Goal: Communication & Community: Answer question/provide support

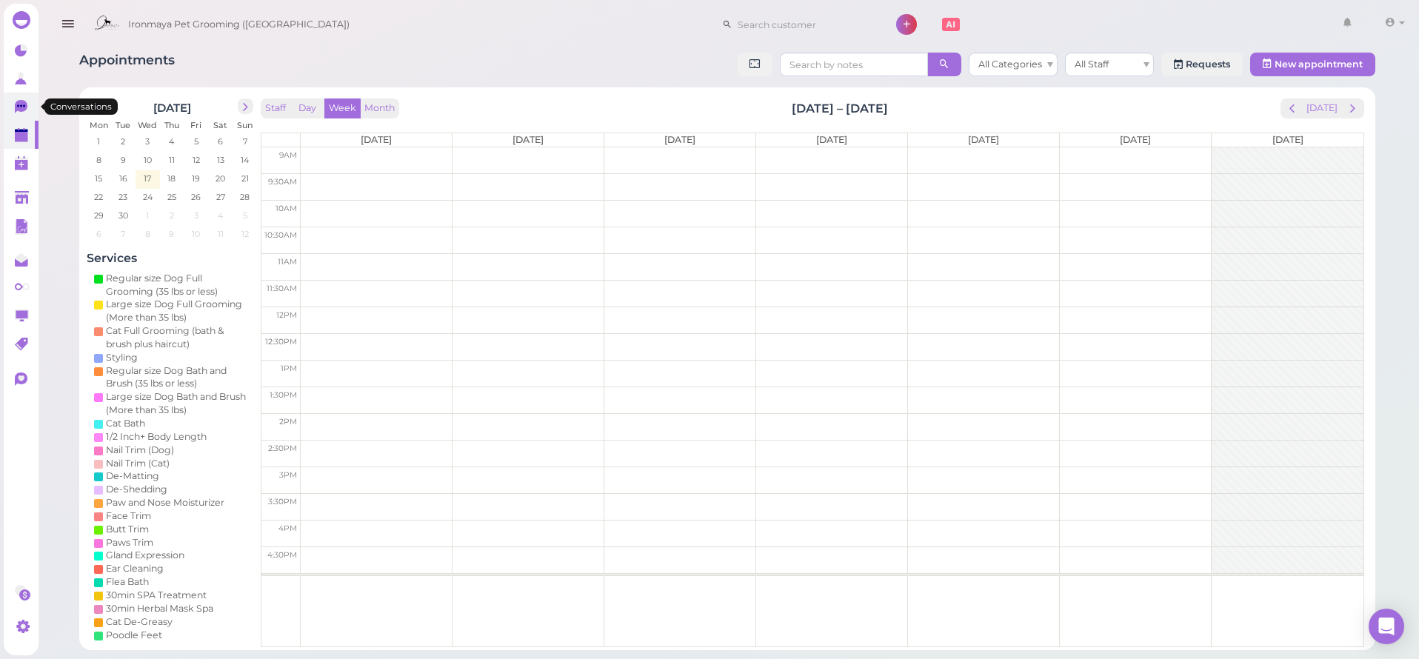
click at [19, 99] on link "0" at bounding box center [21, 107] width 35 height 28
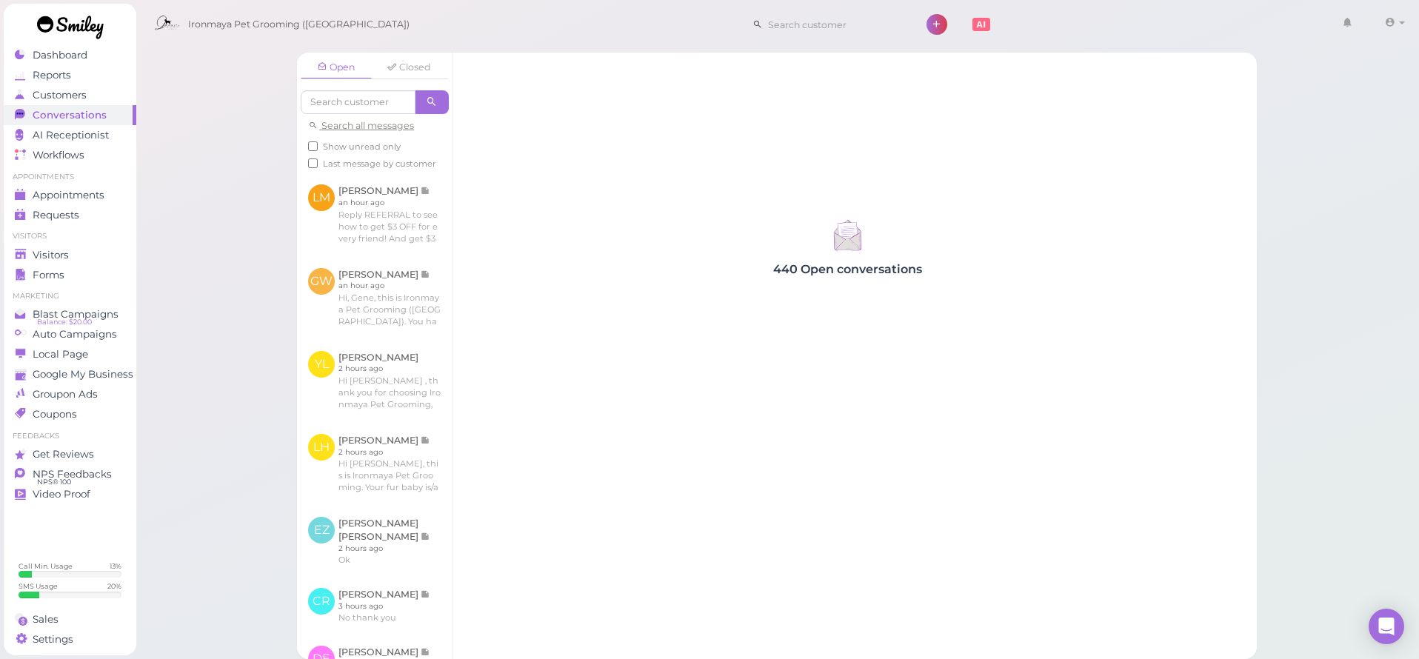
click at [104, 117] on div "Conversations" at bounding box center [68, 115] width 107 height 13
click at [81, 94] on span "Customers" at bounding box center [60, 95] width 54 height 13
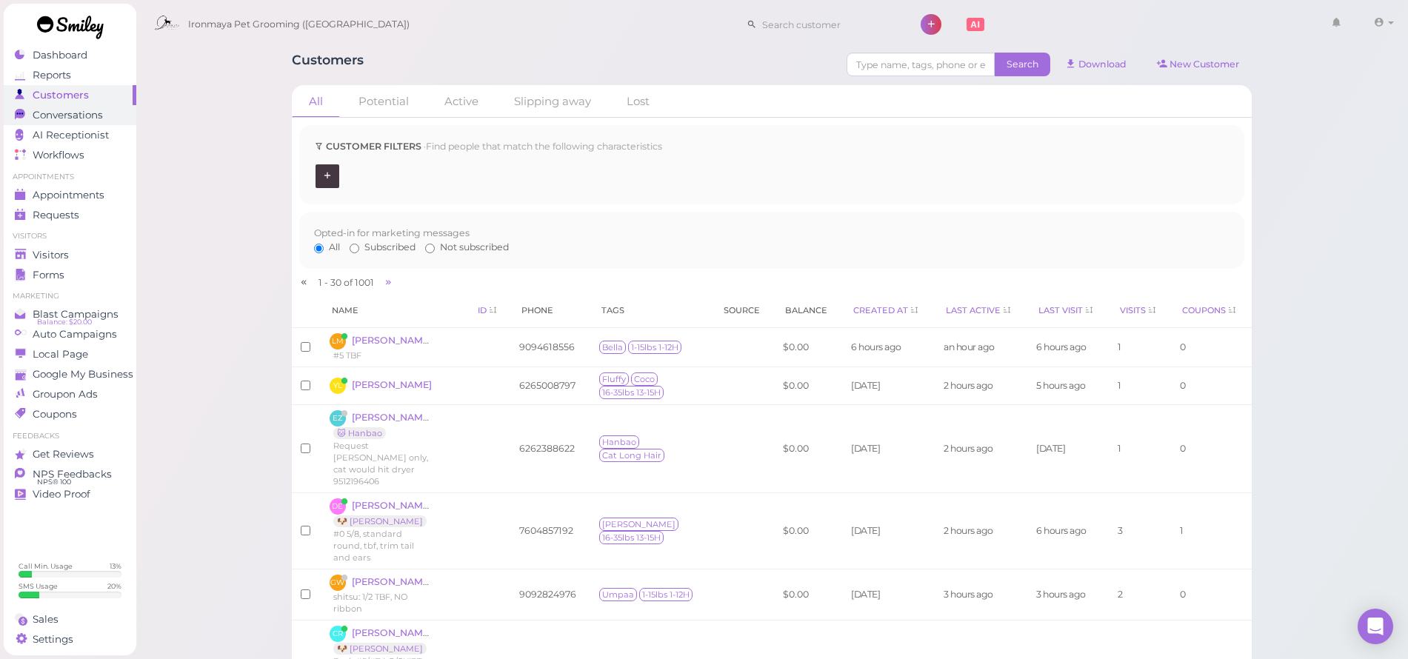
click at [108, 118] on div "Conversations" at bounding box center [68, 115] width 107 height 13
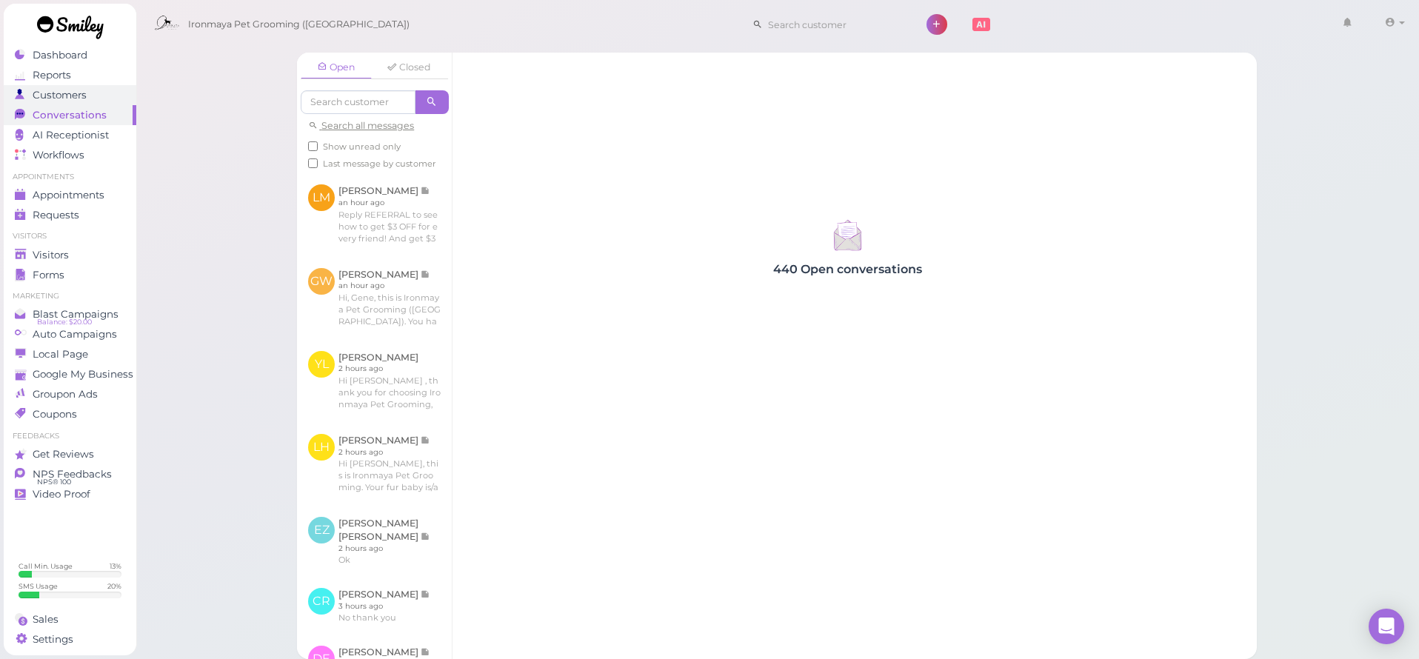
click at [82, 93] on span "Customers" at bounding box center [60, 95] width 54 height 13
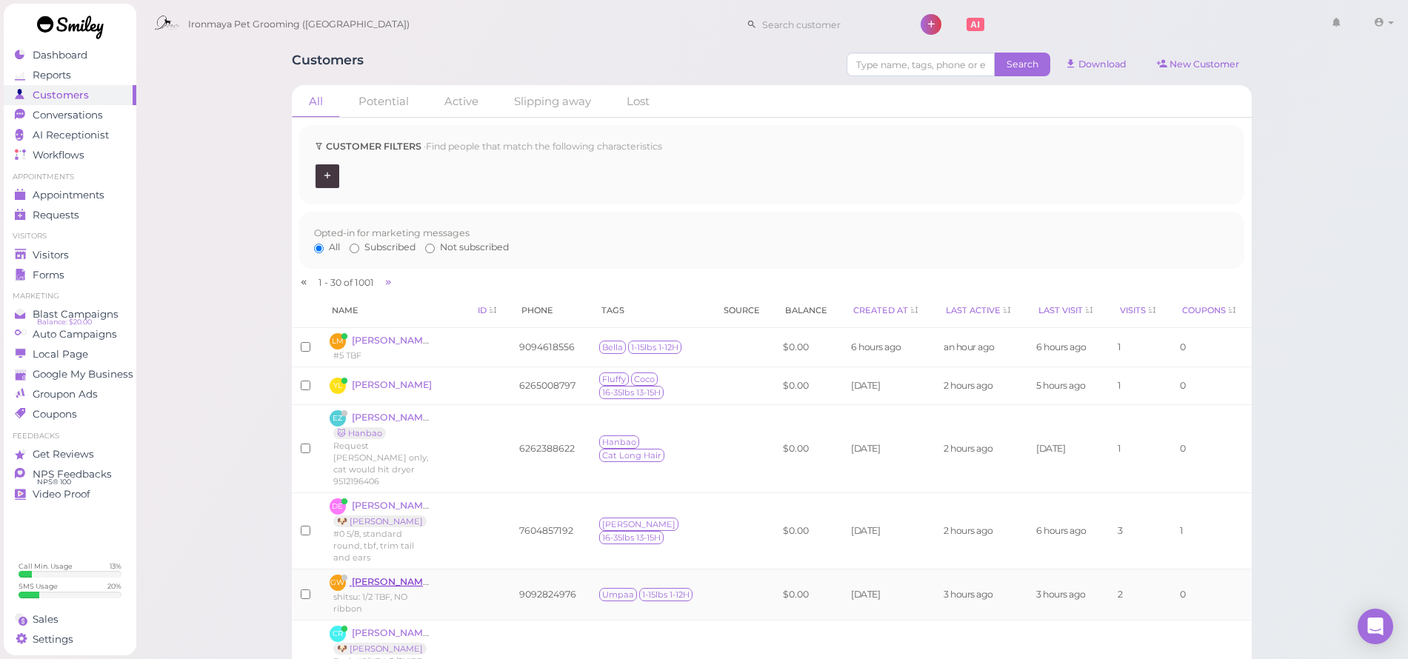
click at [339, 575] on span "GW" at bounding box center [338, 583] width 16 height 16
click at [63, 116] on span "Conversations" at bounding box center [68, 115] width 70 height 13
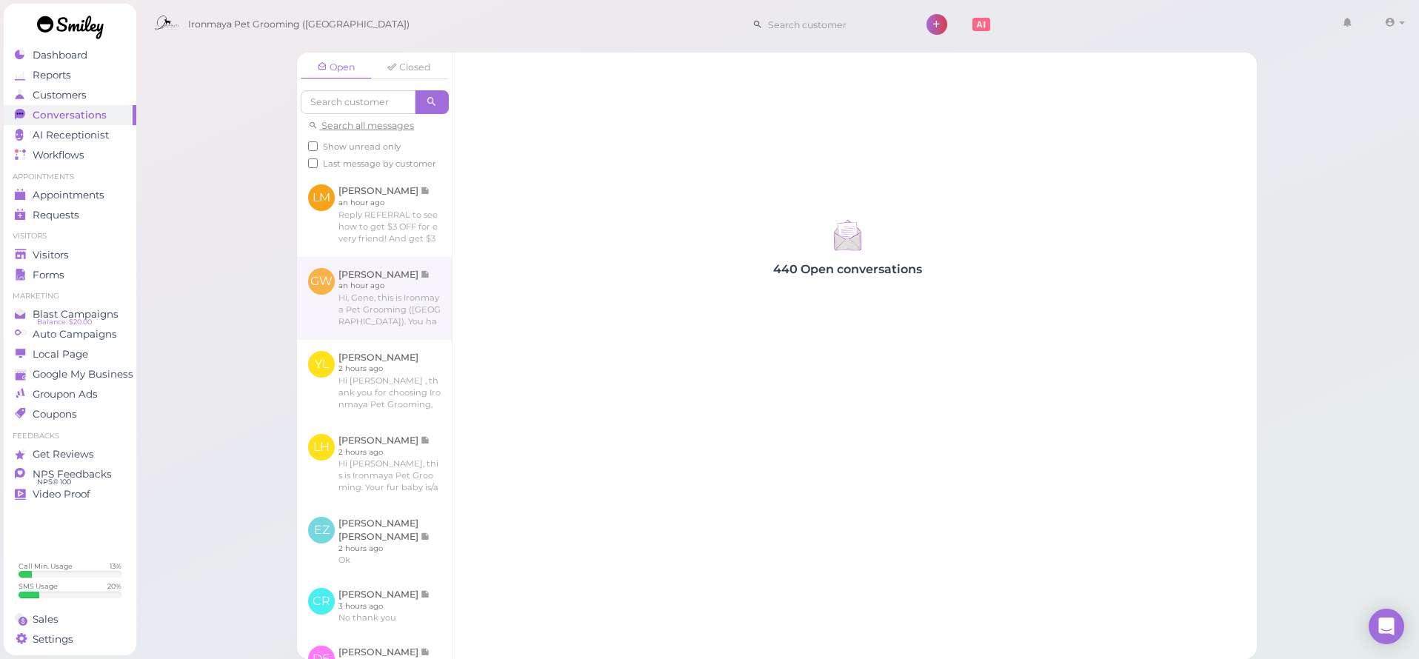
click at [391, 304] on link at bounding box center [374, 298] width 155 height 83
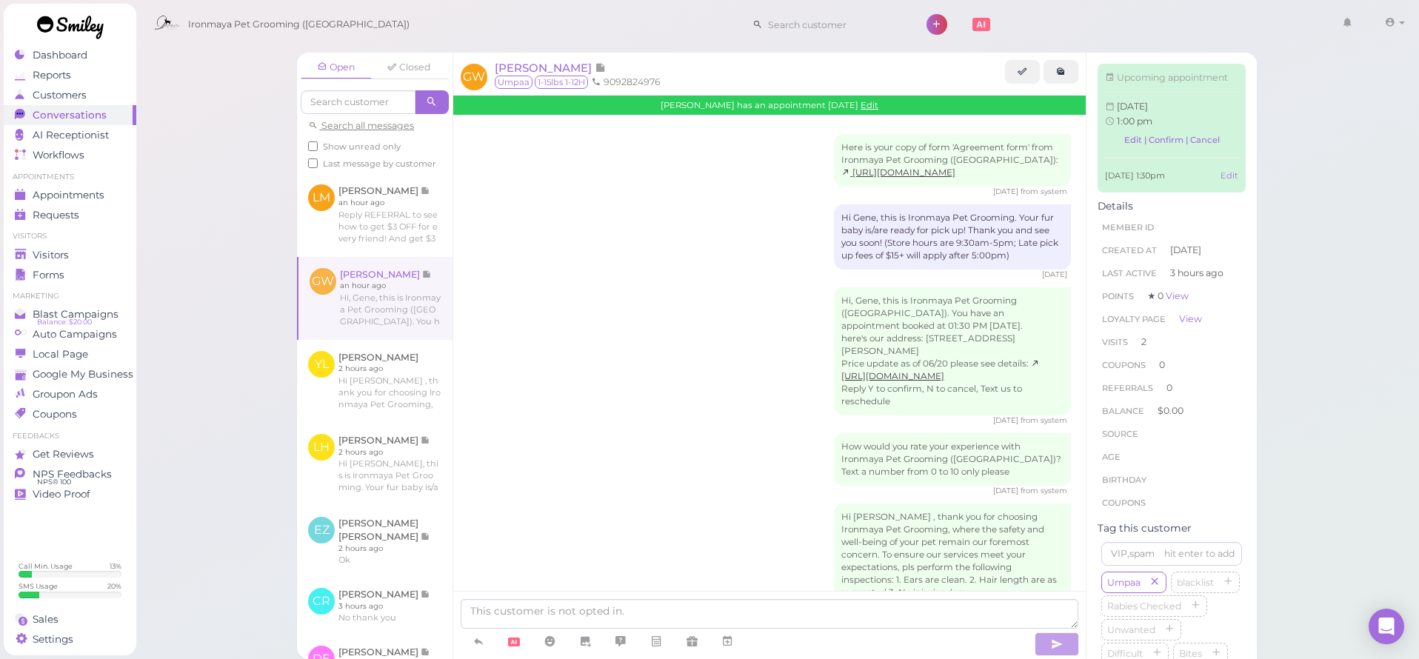
scroll to position [449, 0]
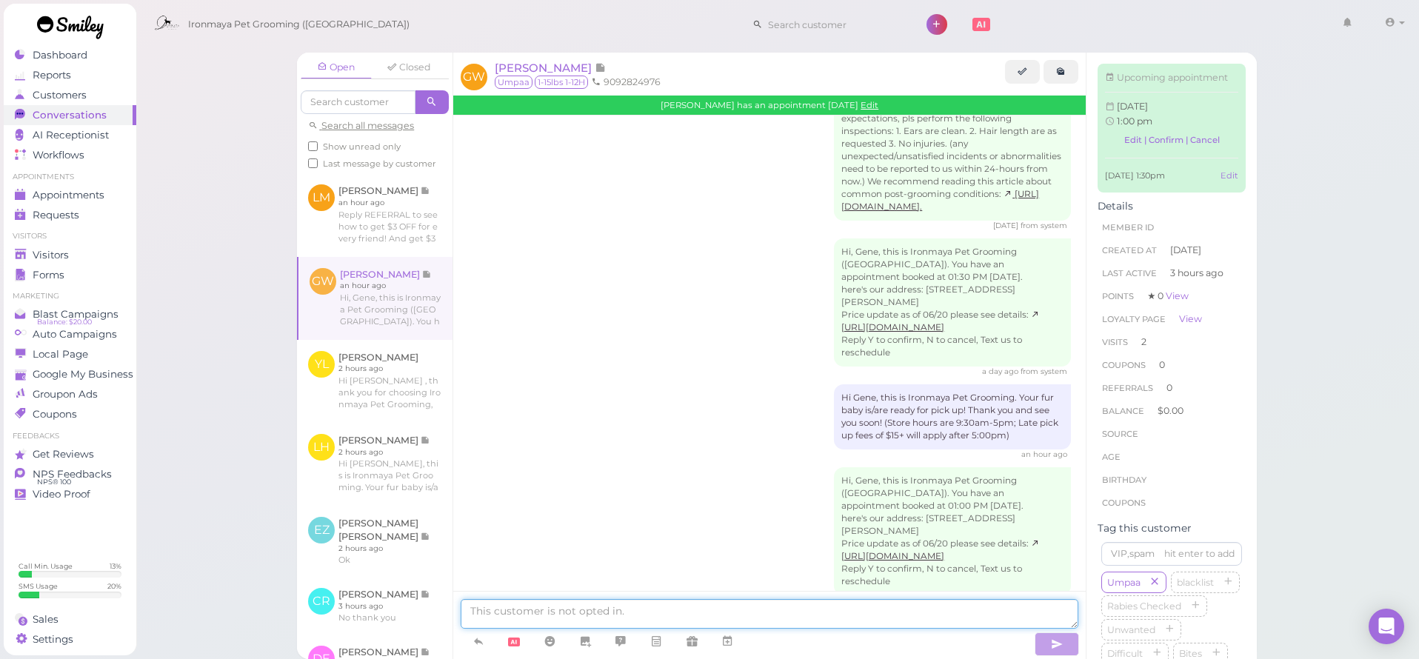
click at [590, 621] on textarea at bounding box center [770, 614] width 618 height 30
click at [929, 629] on div at bounding box center [746, 642] width 571 height 27
click at [622, 603] on textarea at bounding box center [770, 614] width 618 height 30
click at [482, 643] on icon at bounding box center [479, 641] width 12 height 15
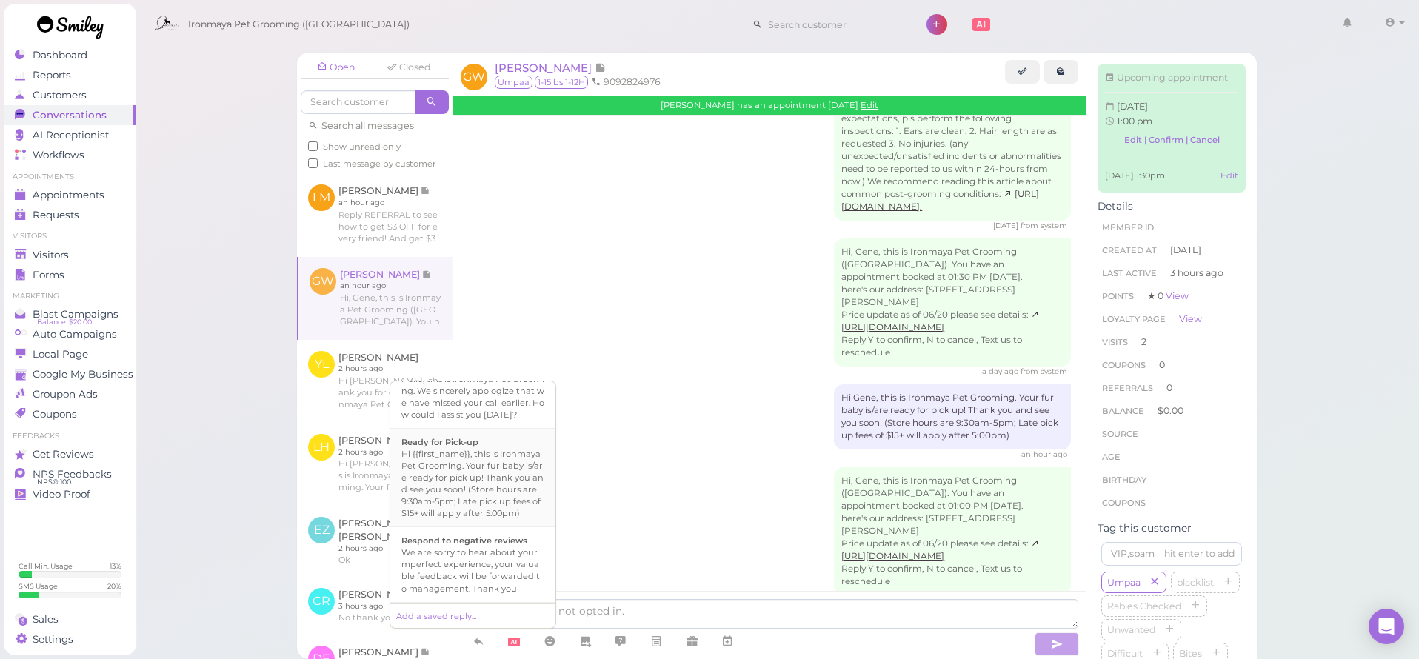
scroll to position [405, 0]
click at [485, 517] on div "Hi {{first_name}}, this is Ironmaya Pet Grooming. Your fur baby is/are ready fo…" at bounding box center [473, 481] width 143 height 71
type textarea "Hi {{first_name}}, this is Ironmaya Pet Grooming. Your fur baby is/are ready fo…"
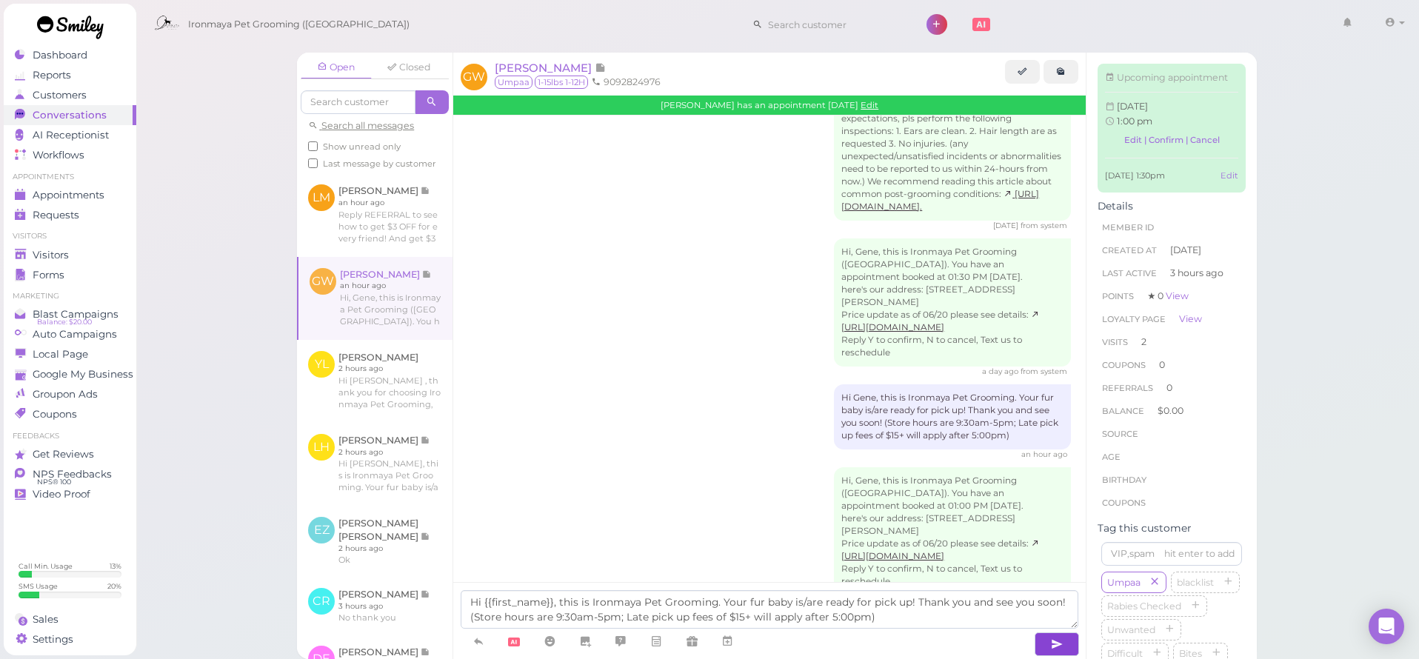
click at [1060, 646] on icon "button" at bounding box center [1057, 644] width 12 height 15
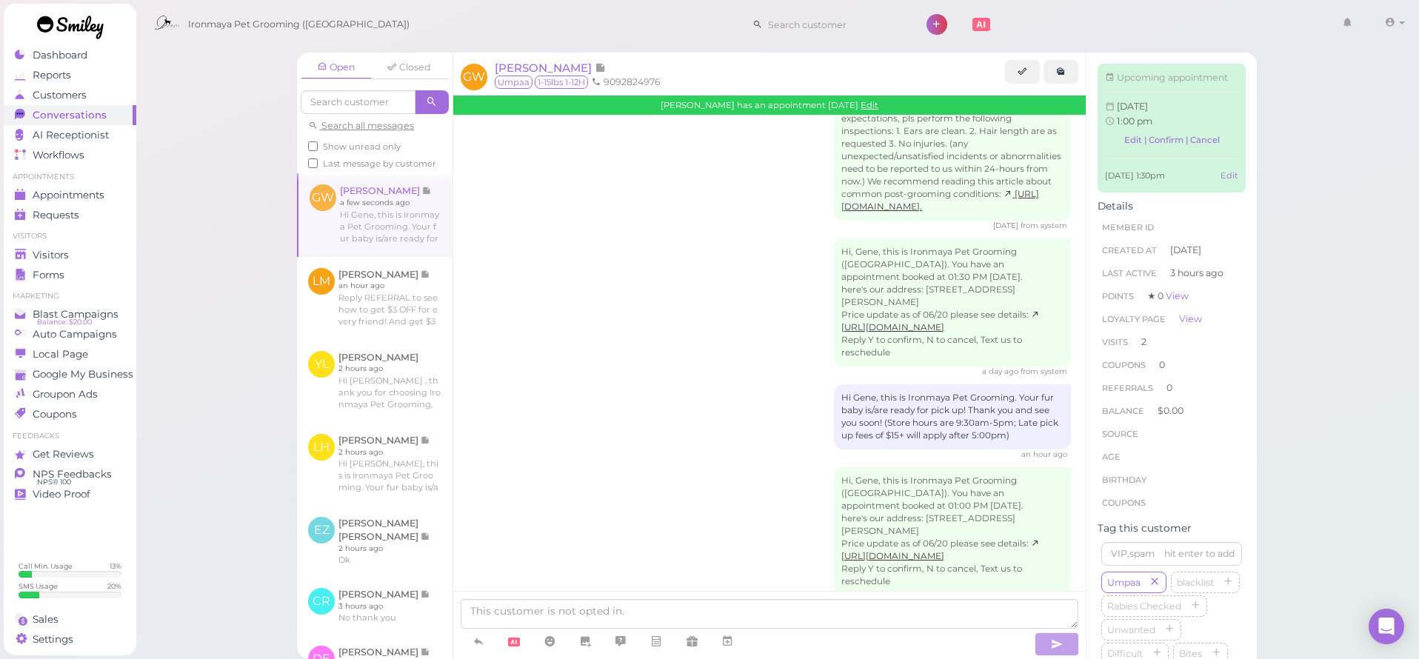
scroll to position [519, 0]
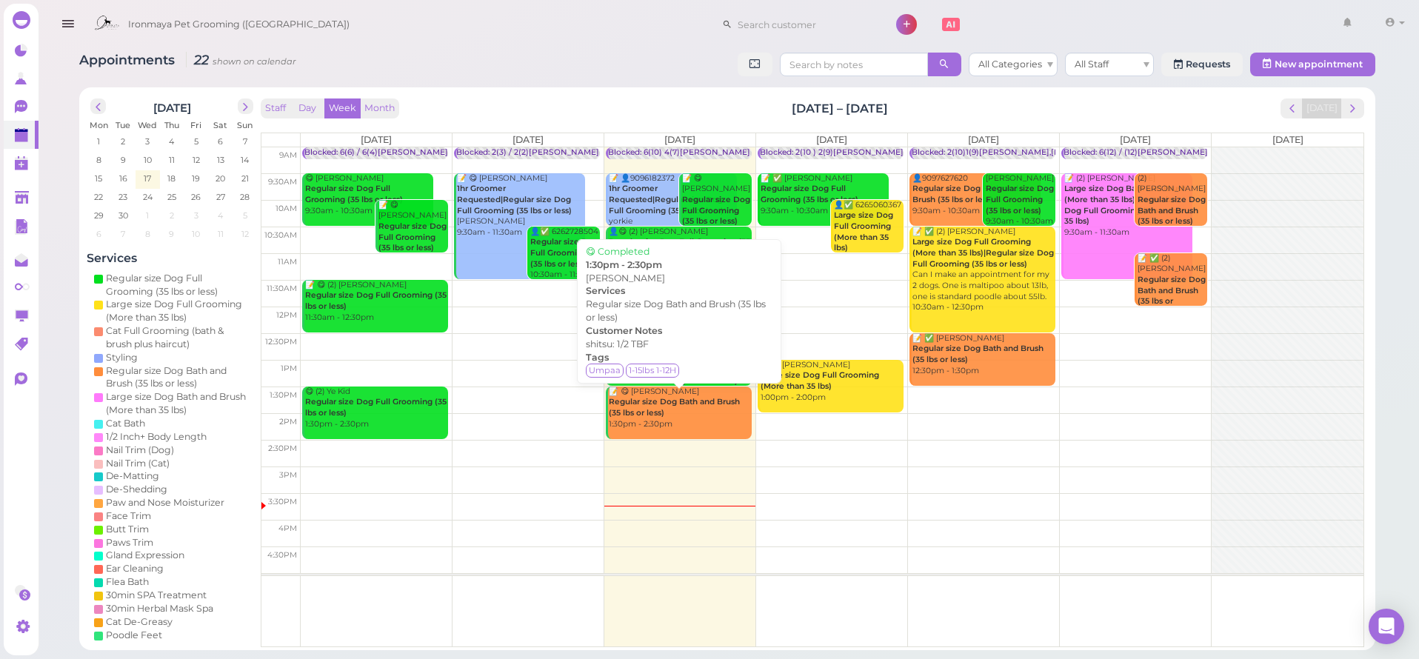
click at [698, 418] on div "📝 😋 Gene Wegrzyn Regular size Dog Bath and Brush (35 lbs or less) 1:30pm - 2:30…" at bounding box center [680, 409] width 144 height 44
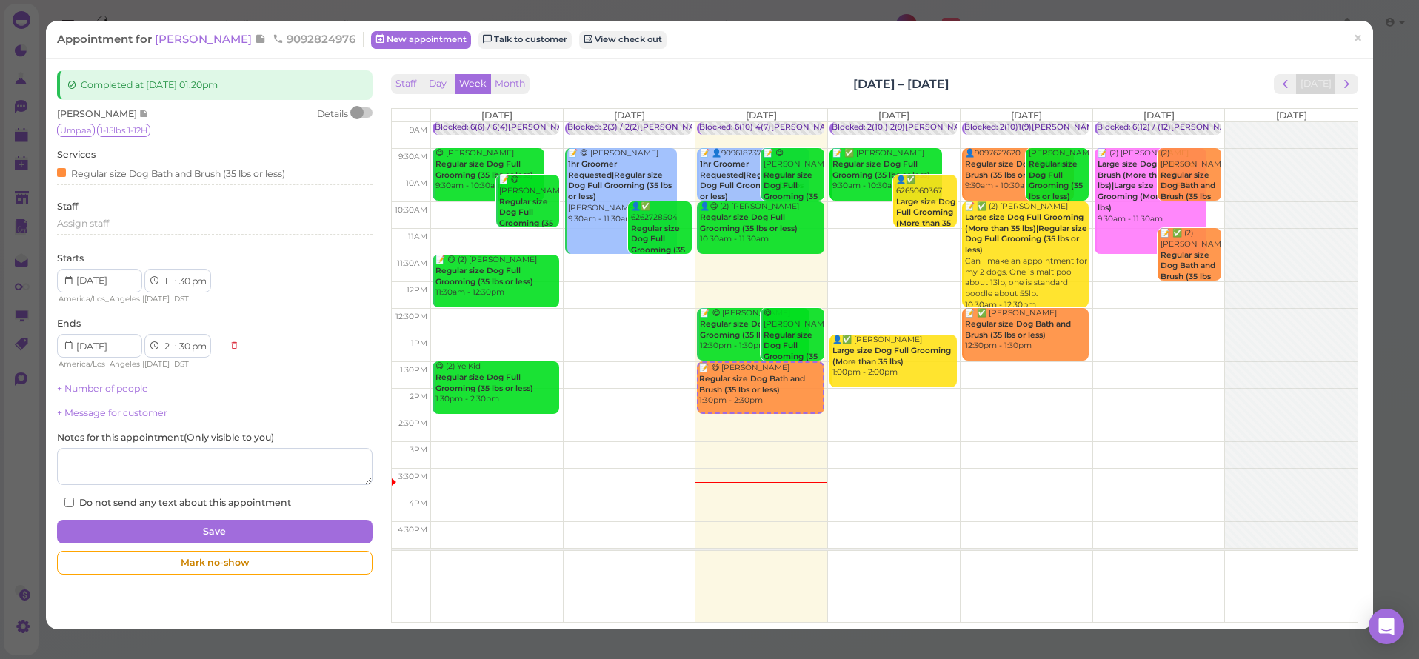
click at [1394, 20] on div "Appointment for Gene Wegrzyn 9092824976 New appointment Talk to customer View c…" at bounding box center [709, 329] width 1419 height 659
click at [193, 4] on div "Appointment for Gene Wegrzyn 9092824976 New appointment Talk to customer View c…" at bounding box center [709, 329] width 1419 height 659
click at [1378, 20] on div "Appointment for Gene Wegrzyn 9092824976 New appointment Talk to customer View c…" at bounding box center [709, 329] width 1419 height 659
click at [768, 386] on b "Regular size Dog Bath and Brush (35 lbs or less)" at bounding box center [752, 384] width 106 height 21
click at [1369, 23] on div "Appointment for Gene Wegrzyn 9092824976 New appointment Talk to customer View c…" at bounding box center [709, 329] width 1419 height 659
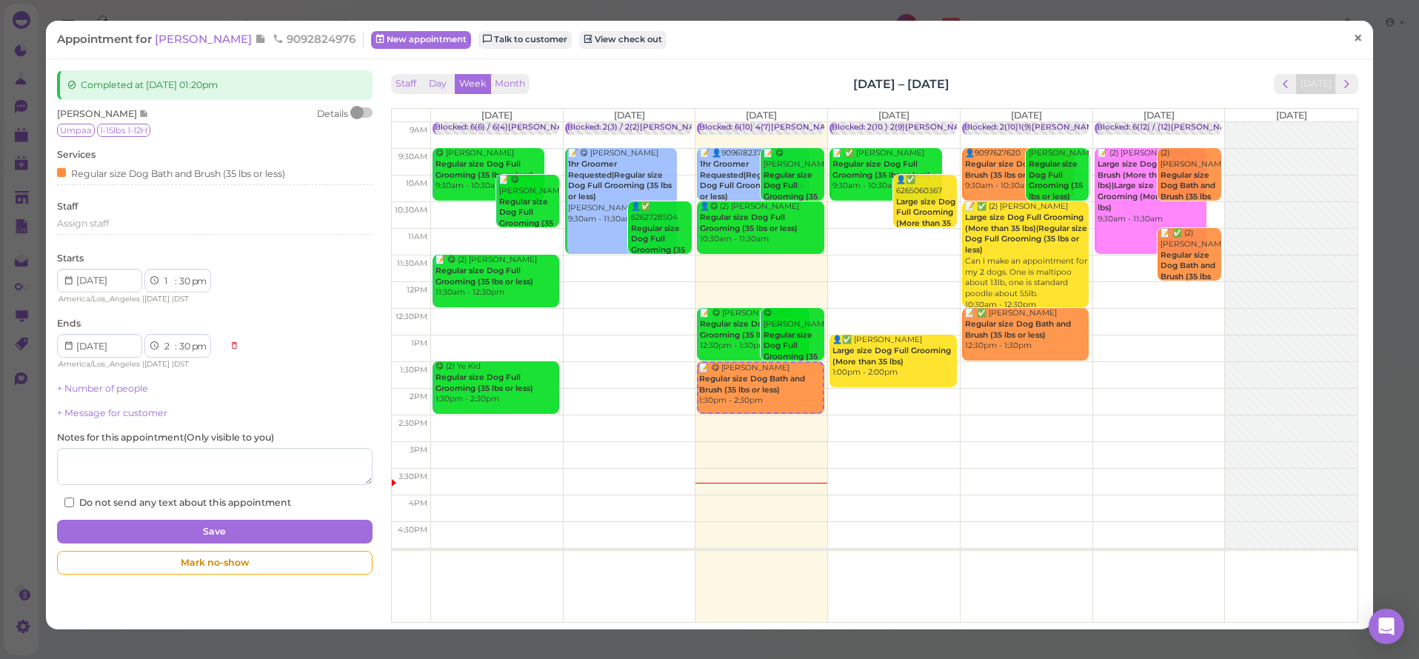
click at [1359, 41] on link "×" at bounding box center [1358, 38] width 27 height 35
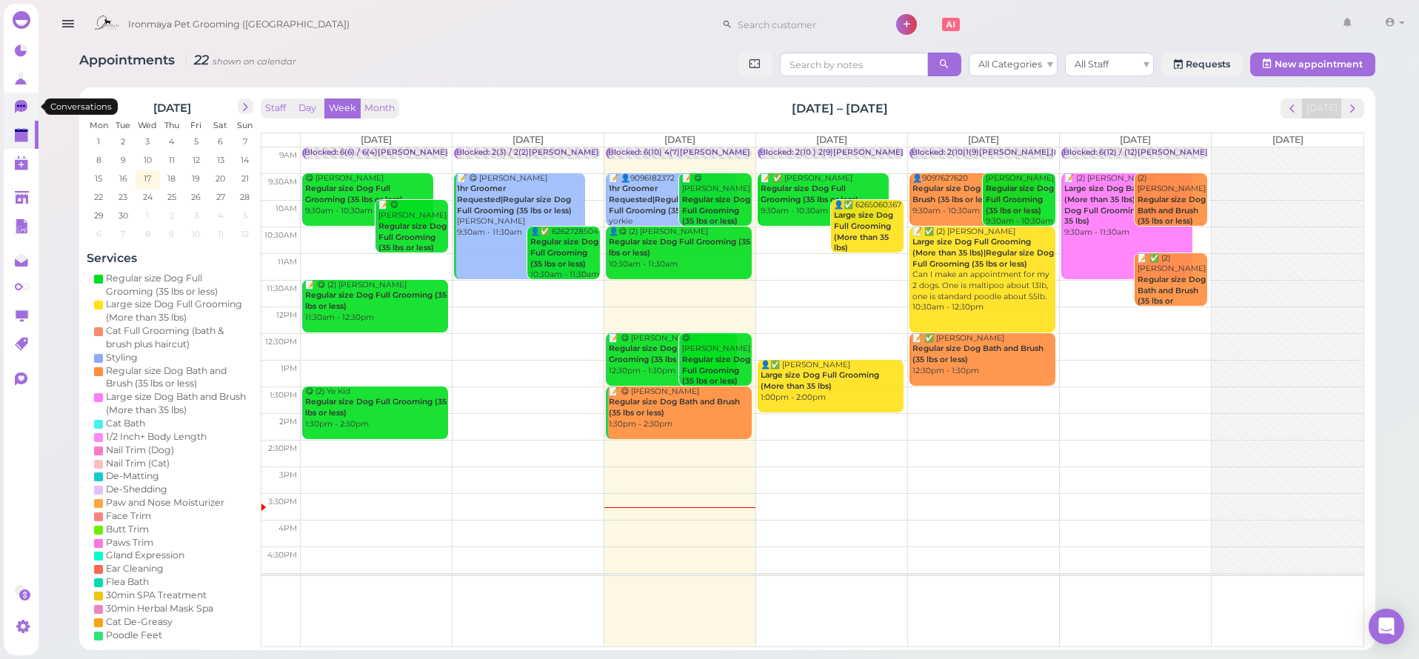
click at [27, 116] on link "0" at bounding box center [21, 107] width 35 height 28
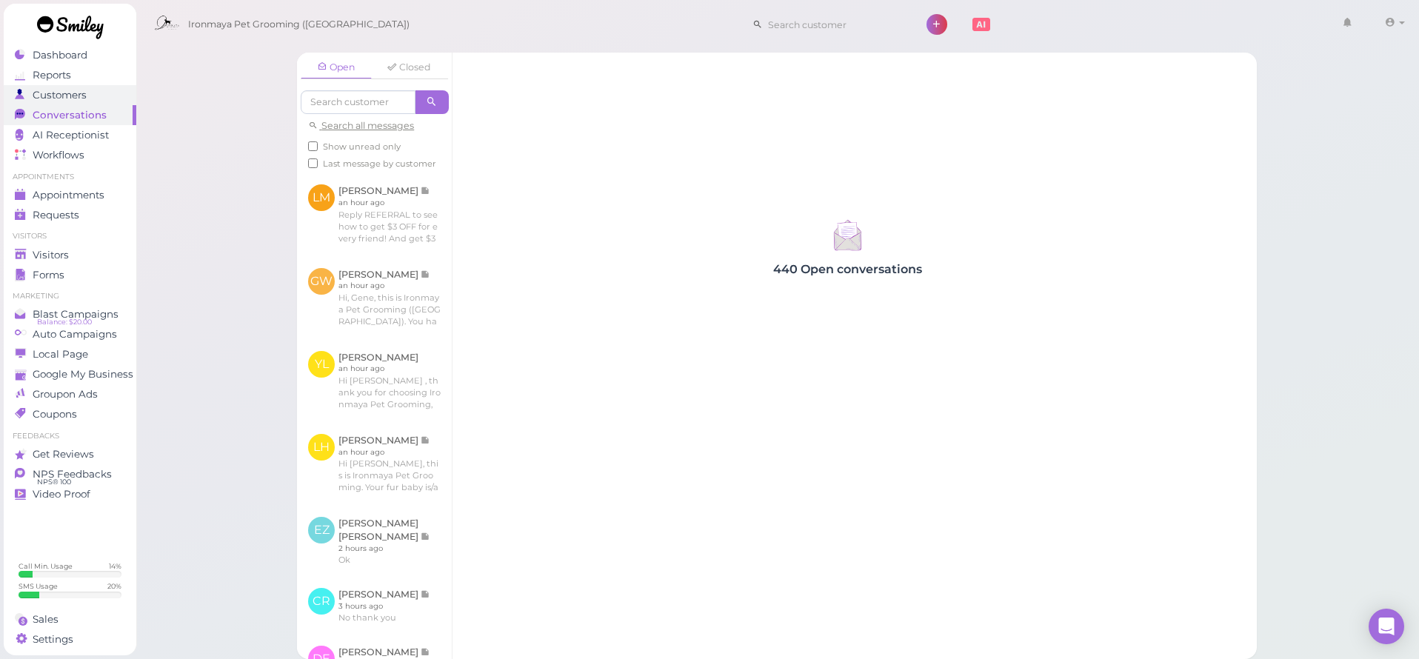
click at [84, 96] on span "Customers" at bounding box center [60, 95] width 54 height 13
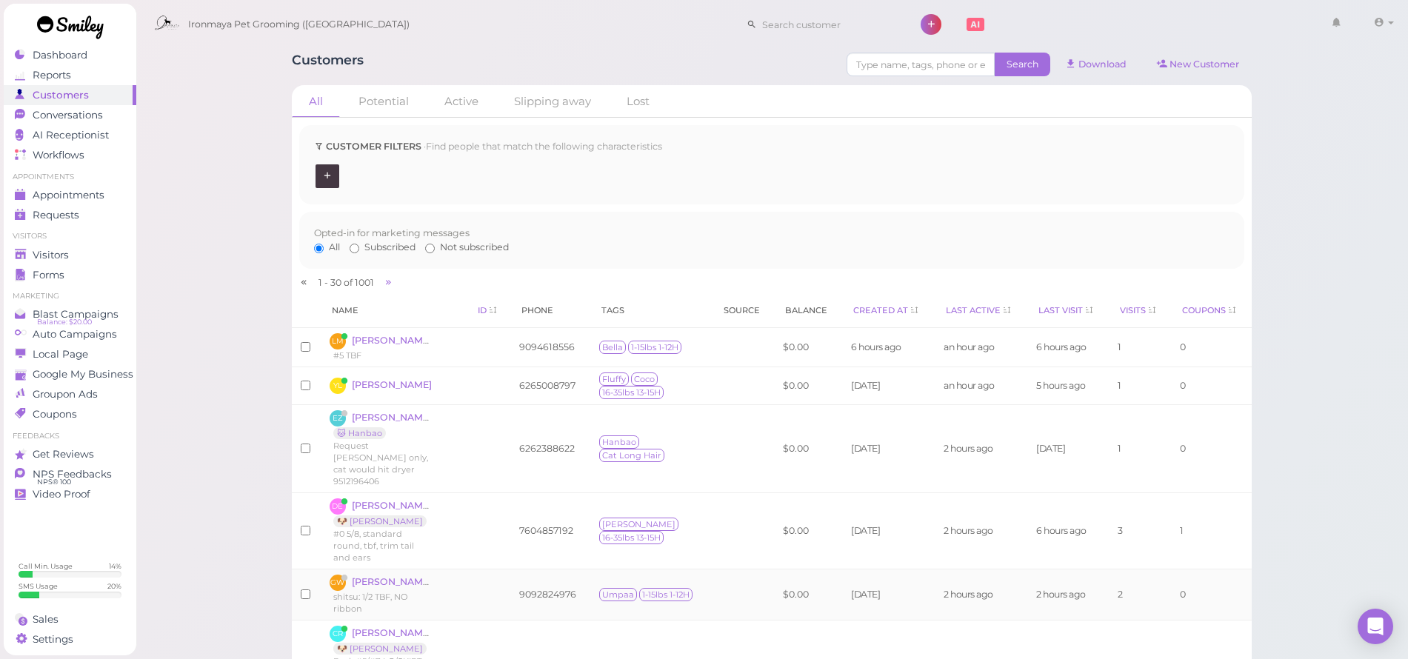
click at [445, 573] on td at bounding box center [455, 595] width 24 height 51
click at [406, 592] on span "shitsu: 1/2 TBF, NO ribbon" at bounding box center [370, 603] width 74 height 22
click at [53, 111] on span "Conversations" at bounding box center [68, 115] width 70 height 13
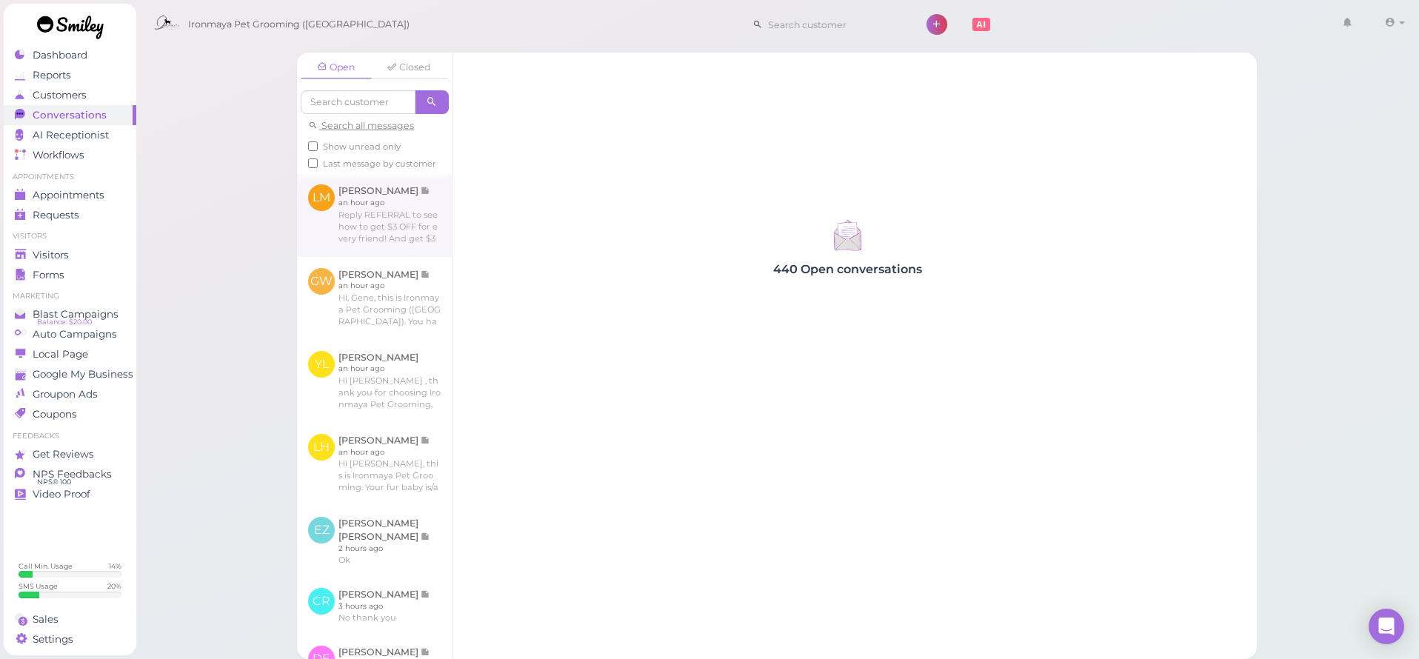
click at [401, 216] on link at bounding box center [374, 214] width 155 height 83
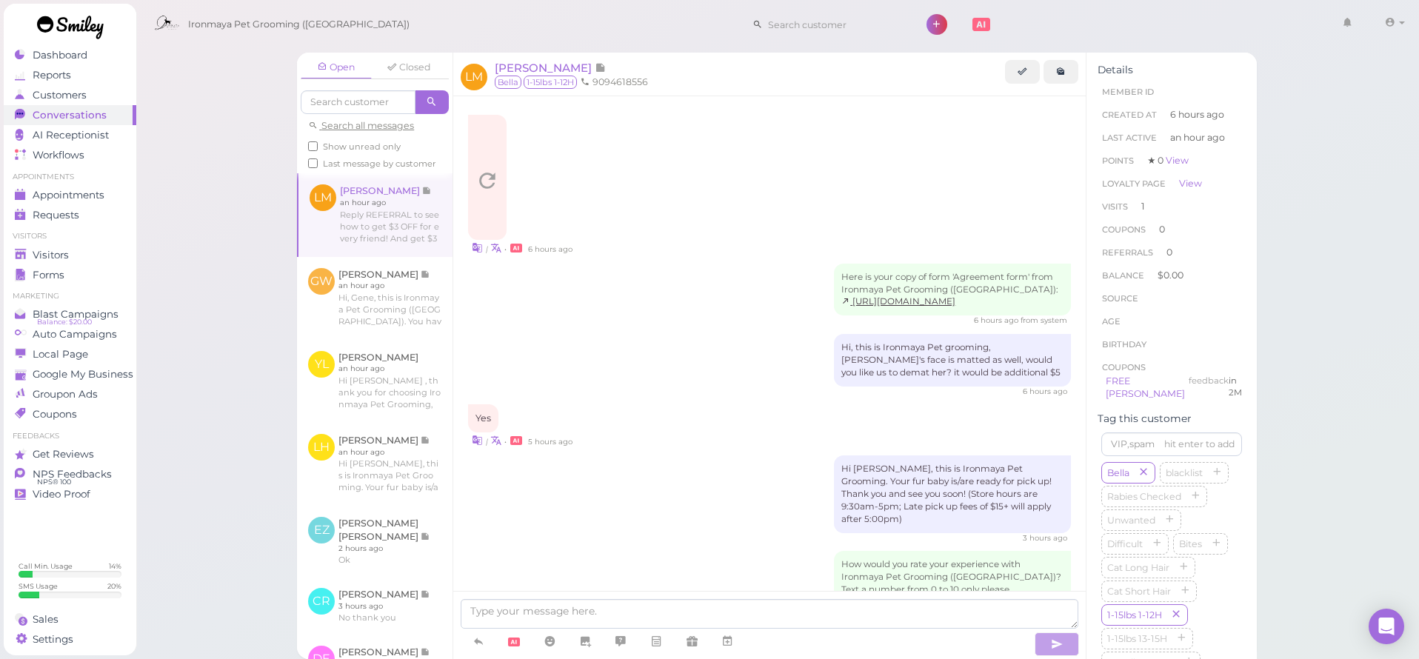
scroll to position [485, 0]
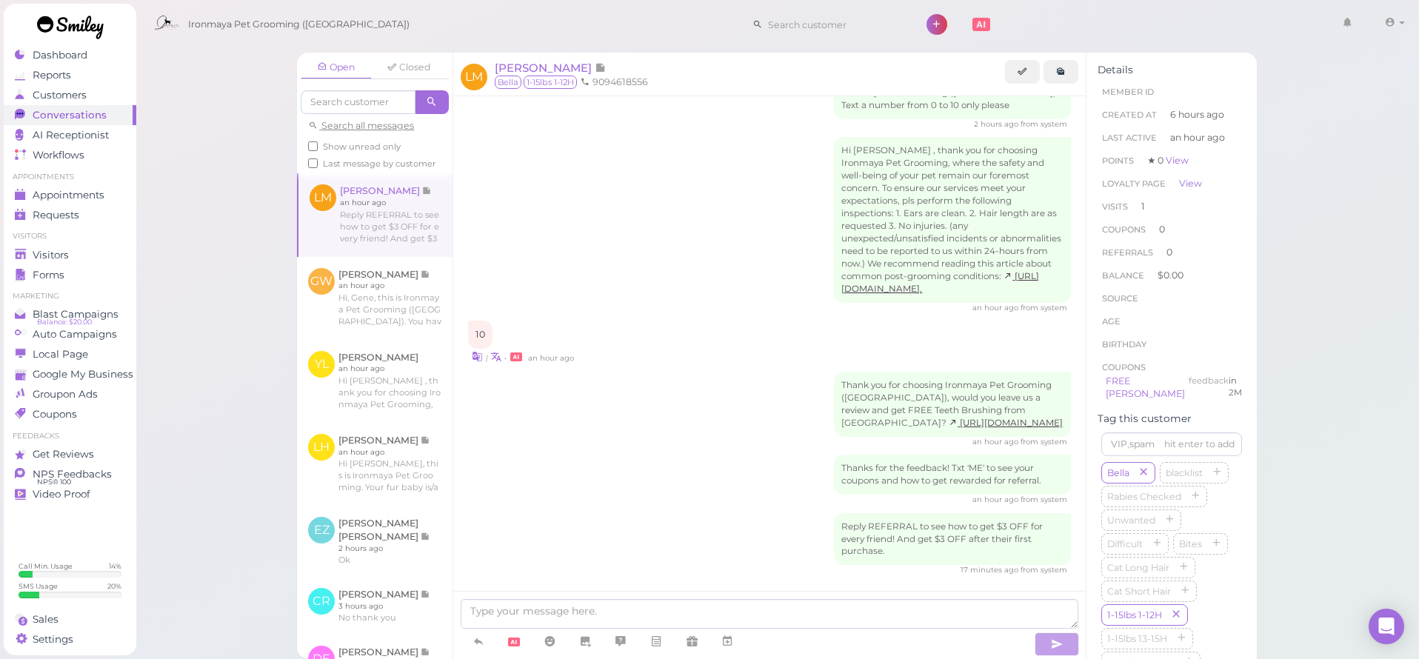
drag, startPoint x: 1071, startPoint y: 379, endPoint x: 1074, endPoint y: 365, distance: 14.4
click at [1074, 364] on div "| • 6 hours ago Here is your copy of form 'Agreement form' from Ironmaya Pet Gr…" at bounding box center [769, 133] width 633 height 1042
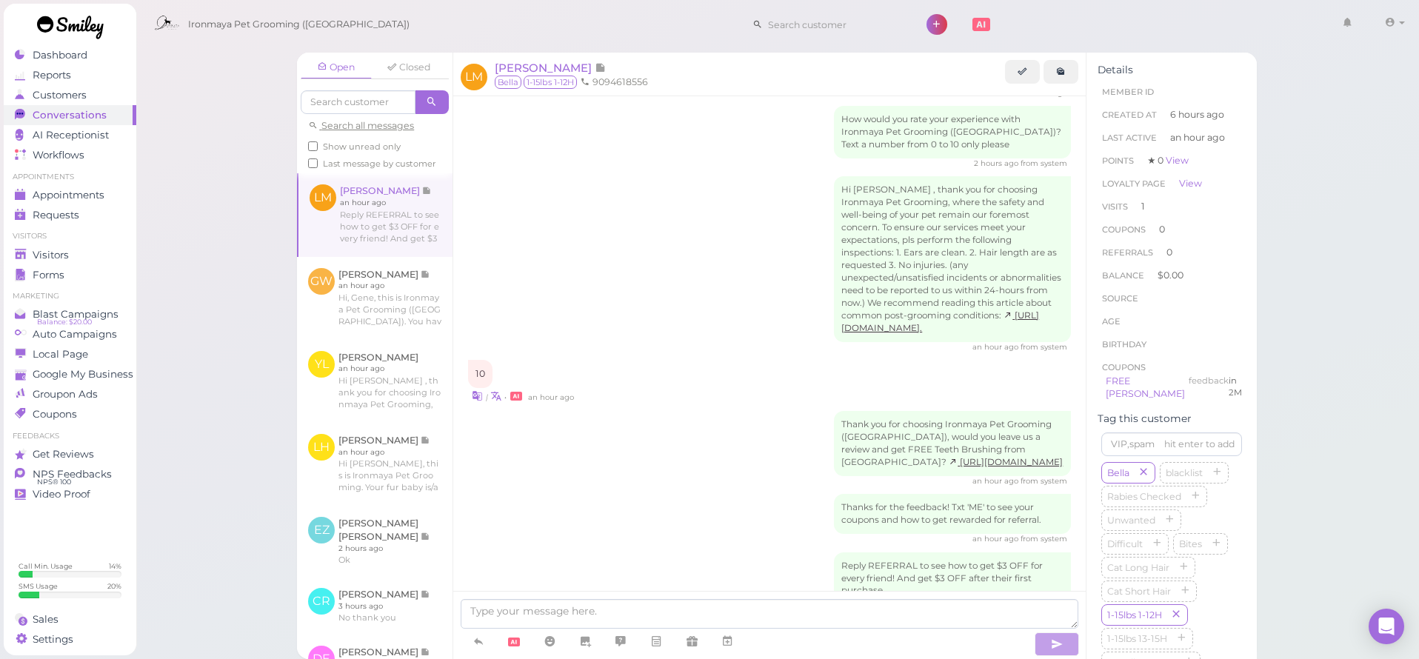
drag, startPoint x: 1082, startPoint y: 370, endPoint x: 1117, endPoint y: 370, distance: 34.8
